Goal: Task Accomplishment & Management: Manage account settings

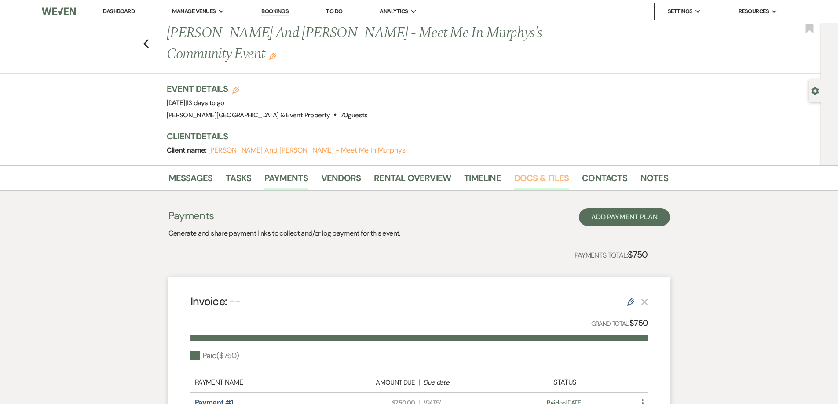
click at [535, 177] on link "Docs & Files" at bounding box center [541, 180] width 55 height 19
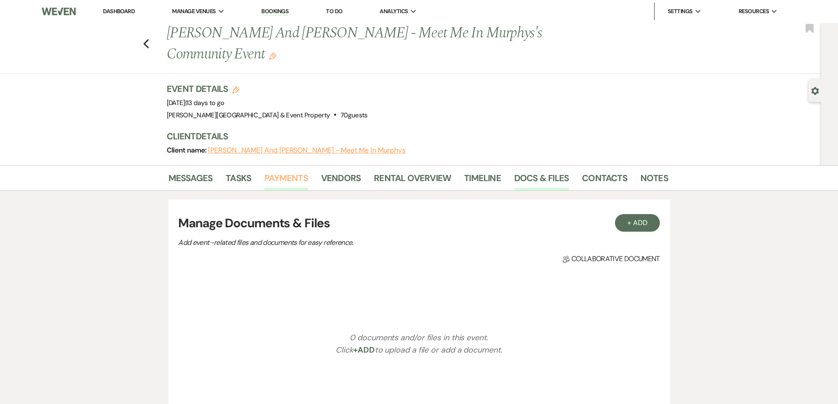
click at [274, 177] on link "Payments" at bounding box center [286, 180] width 44 height 19
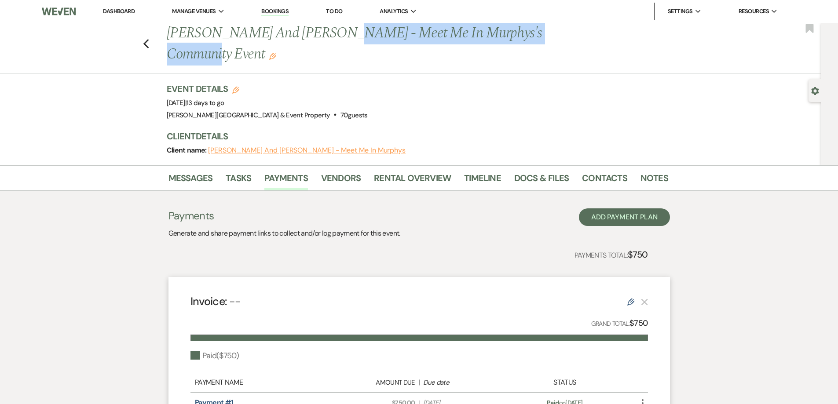
drag, startPoint x: 332, startPoint y: 34, endPoint x: 527, endPoint y: 34, distance: 194.4
click at [559, 34] on h1 "[PERSON_NAME] And [PERSON_NAME] - Meet Me In Murphys's Community Event Edit" at bounding box center [364, 44] width 394 height 42
copy h1 "Meet Me In [PERSON_NAME]'s Community Event"
click at [117, 11] on link "Dashboard" at bounding box center [119, 10] width 32 height 7
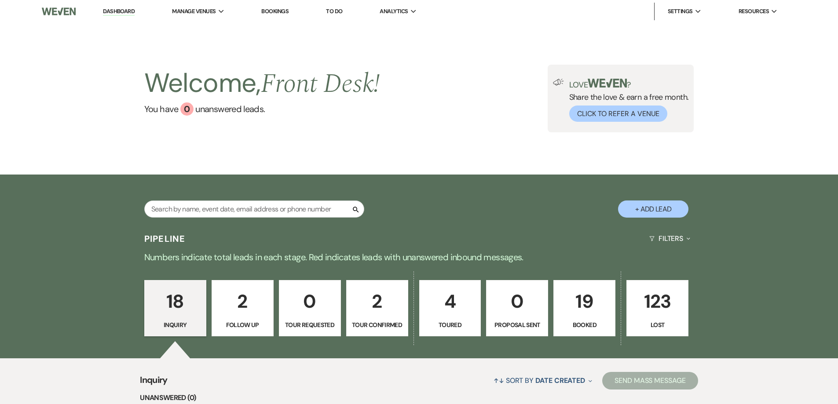
click at [585, 302] on p "19" at bounding box center [584, 301] width 51 height 29
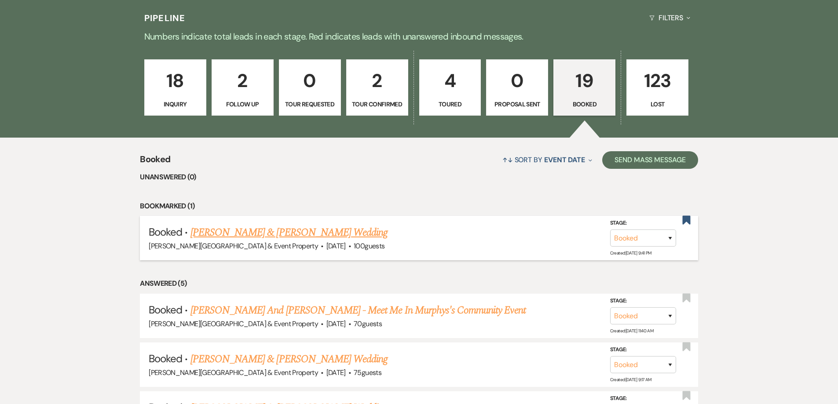
scroll to position [220, 0]
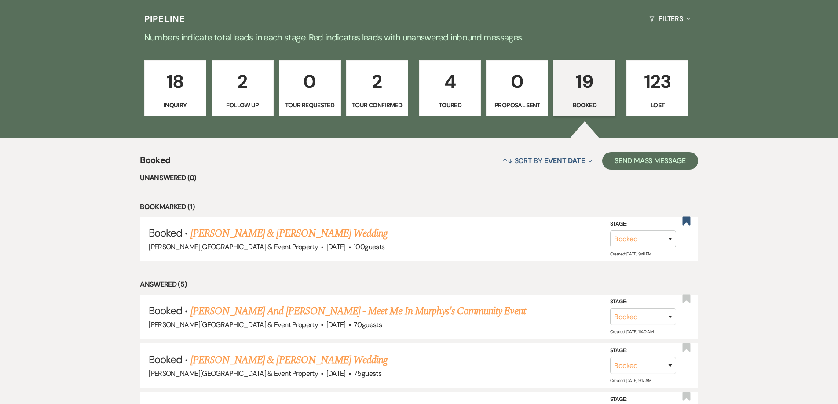
click at [548, 159] on span "Event Date" at bounding box center [564, 160] width 41 height 9
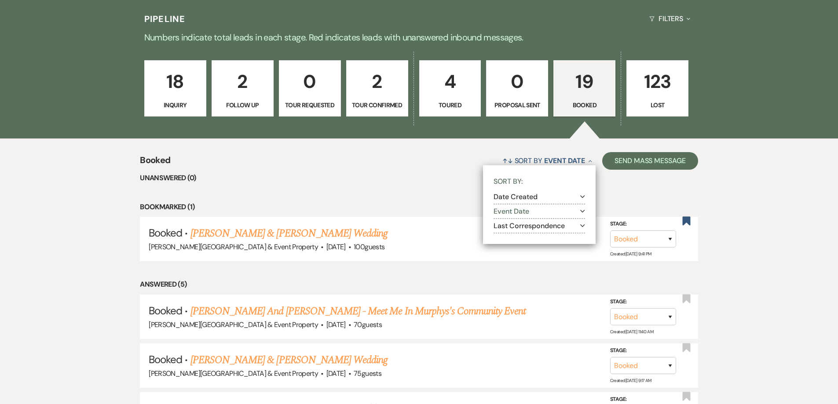
click at [519, 211] on button "Event Date Expand" at bounding box center [538, 211] width 91 height 7
click at [517, 222] on label "Ascending" at bounding box center [545, 223] width 80 height 11
click at [511, 222] on input "Ascending" at bounding box center [508, 222] width 6 height 6
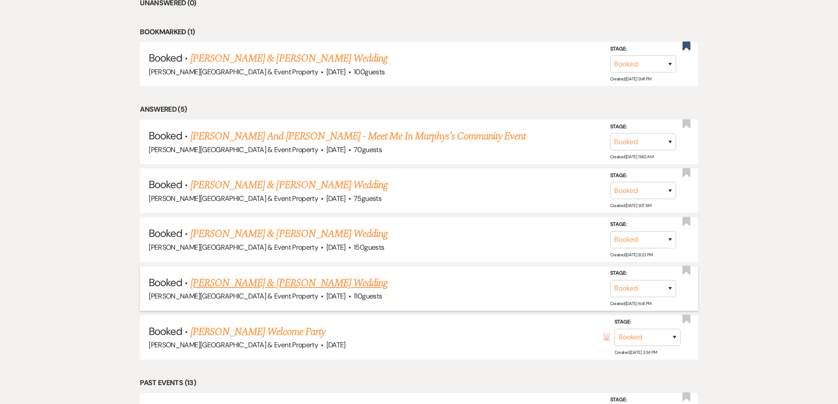
scroll to position [396, 0]
click at [286, 329] on link "[PERSON_NAME] Welcome Party" at bounding box center [257, 331] width 135 height 16
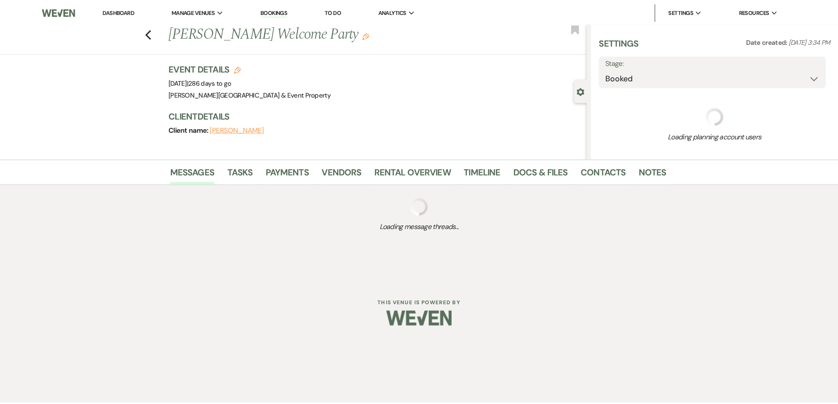
select select "14"
select select "13"
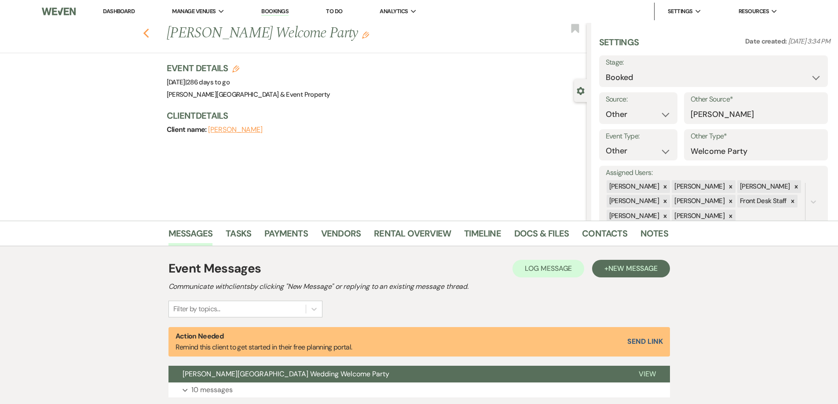
click at [149, 32] on use "button" at bounding box center [146, 34] width 6 height 10
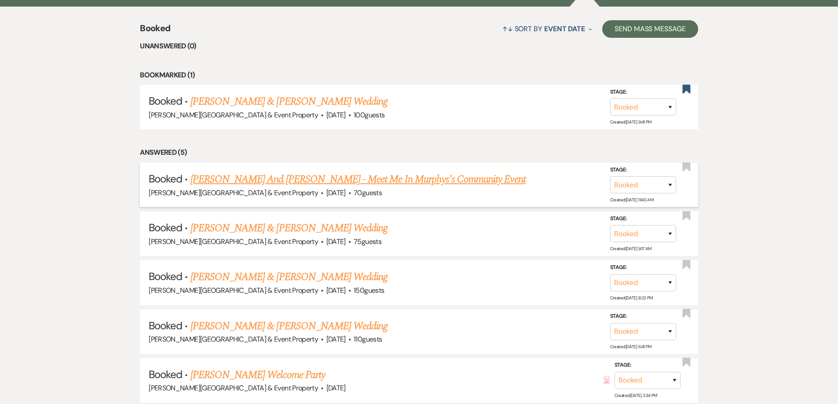
scroll to position [308, 0]
